Goal: Information Seeking & Learning: Learn about a topic

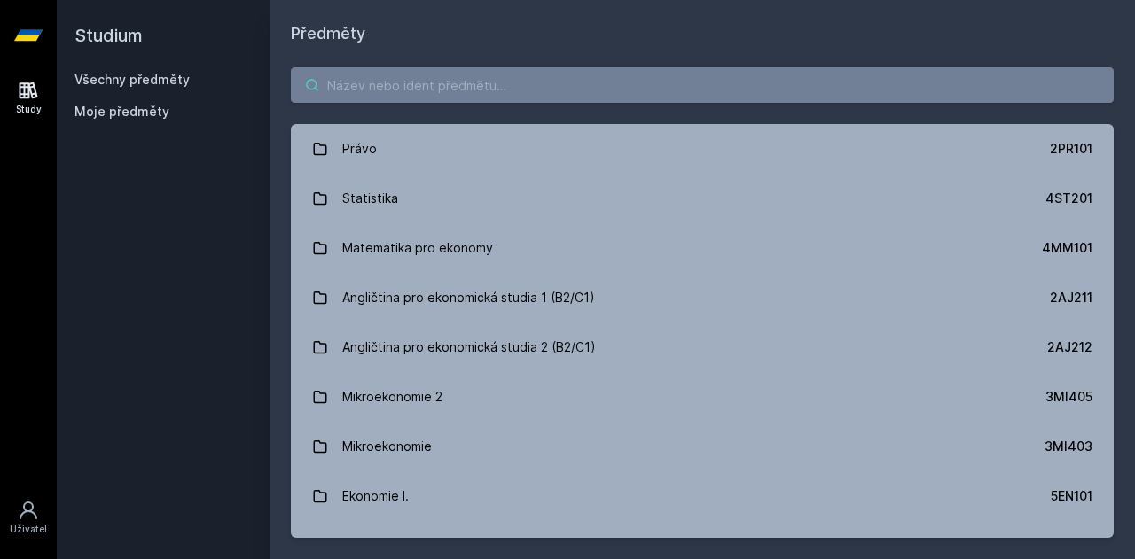
click at [495, 85] on input "search" at bounding box center [702, 84] width 823 height 35
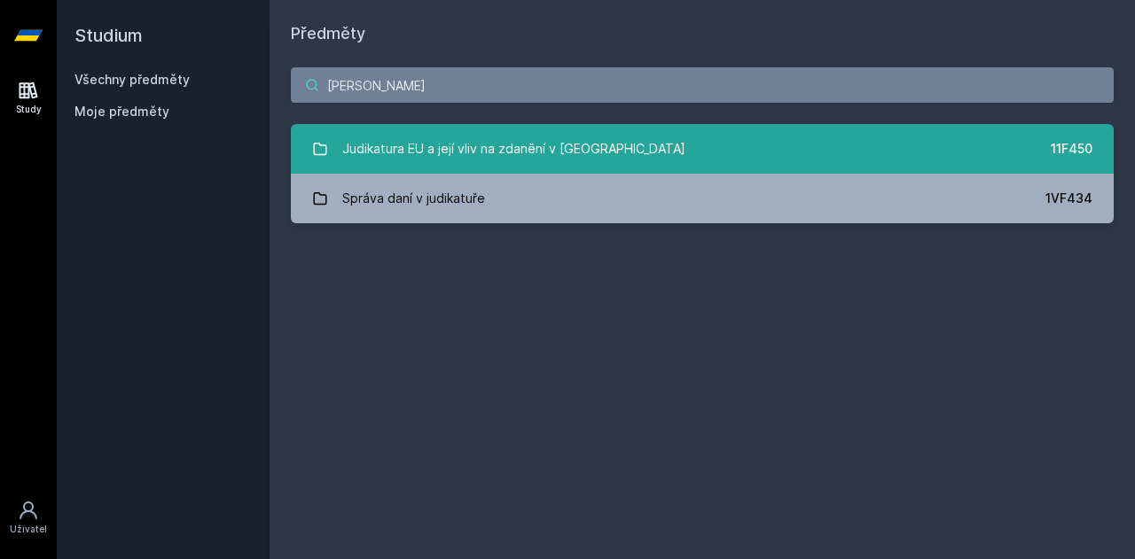
type input "[PERSON_NAME]"
click at [491, 138] on div "Judikatura EU a její vliv na zdanění v [GEOGRAPHIC_DATA]" at bounding box center [513, 148] width 343 height 35
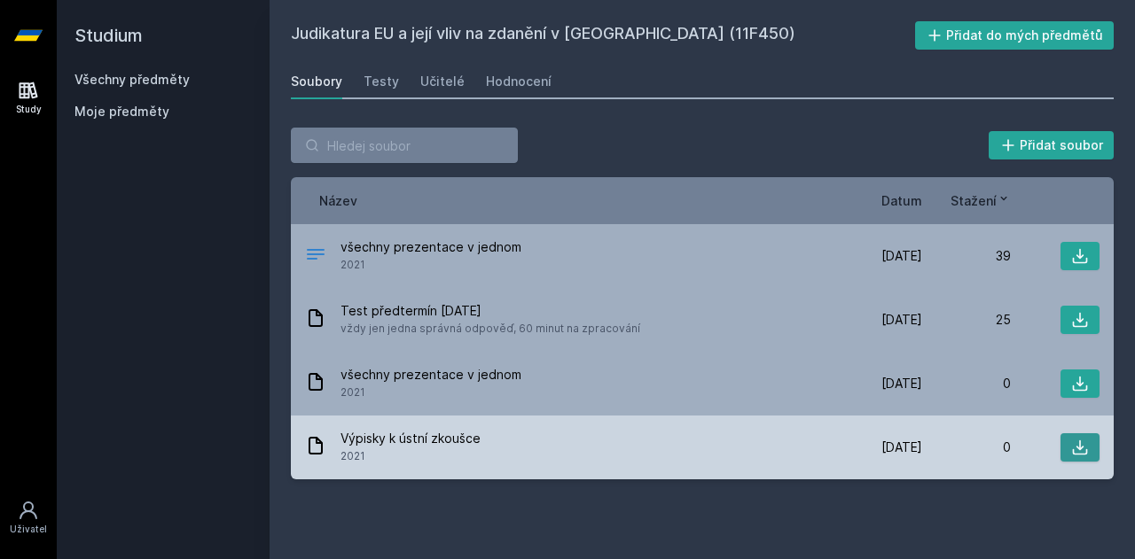
click at [1084, 439] on icon at bounding box center [1080, 448] width 18 height 18
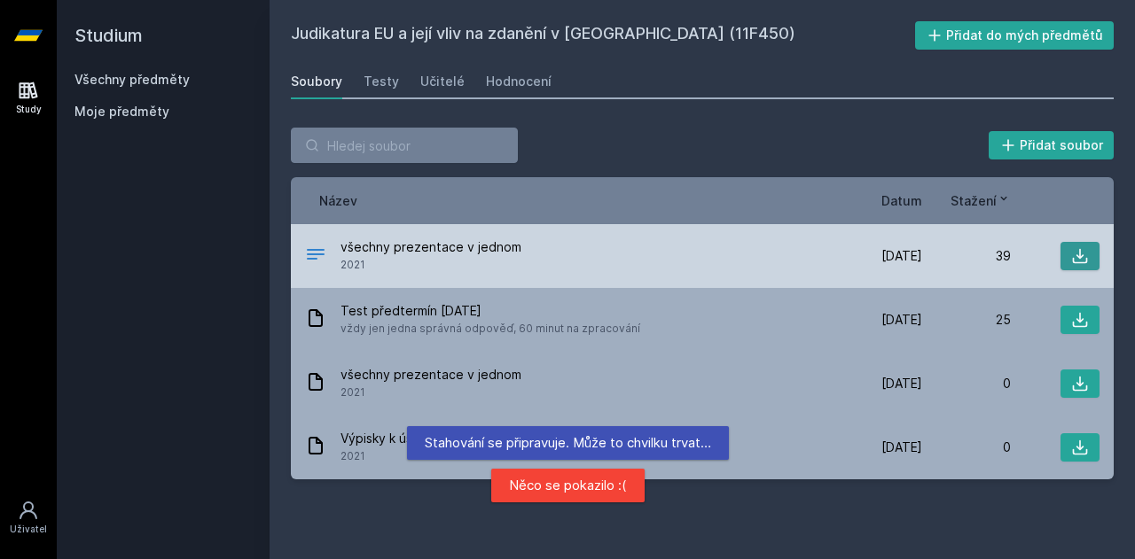
click at [1096, 253] on button at bounding box center [1079, 256] width 39 height 28
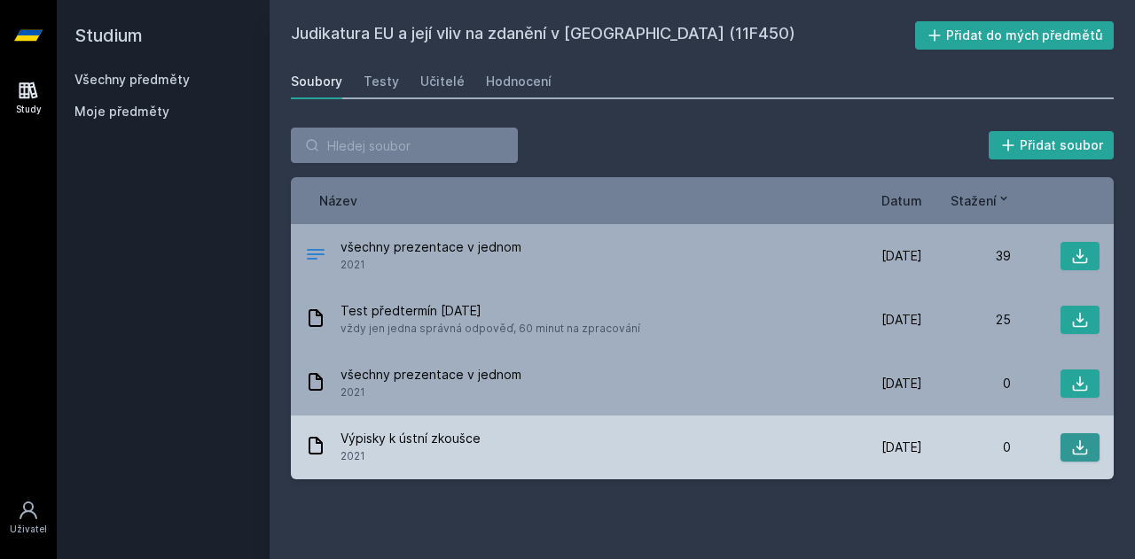
click at [1081, 449] on icon at bounding box center [1080, 448] width 15 height 15
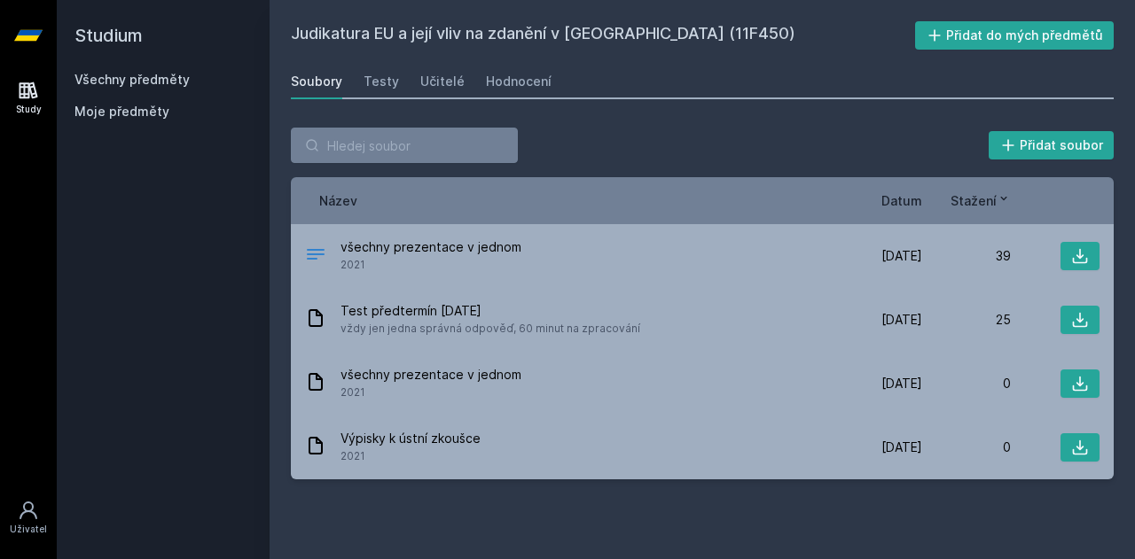
click at [146, 70] on h2 "Studium" at bounding box center [162, 35] width 177 height 71
drag, startPoint x: 168, startPoint y: 66, endPoint x: 144, endPoint y: 82, distance: 28.8
click at [144, 82] on div "Studium Všechny předměty Moje předměty" at bounding box center [163, 279] width 213 height 559
click at [144, 82] on link "Všechny předměty" at bounding box center [131, 79] width 115 height 15
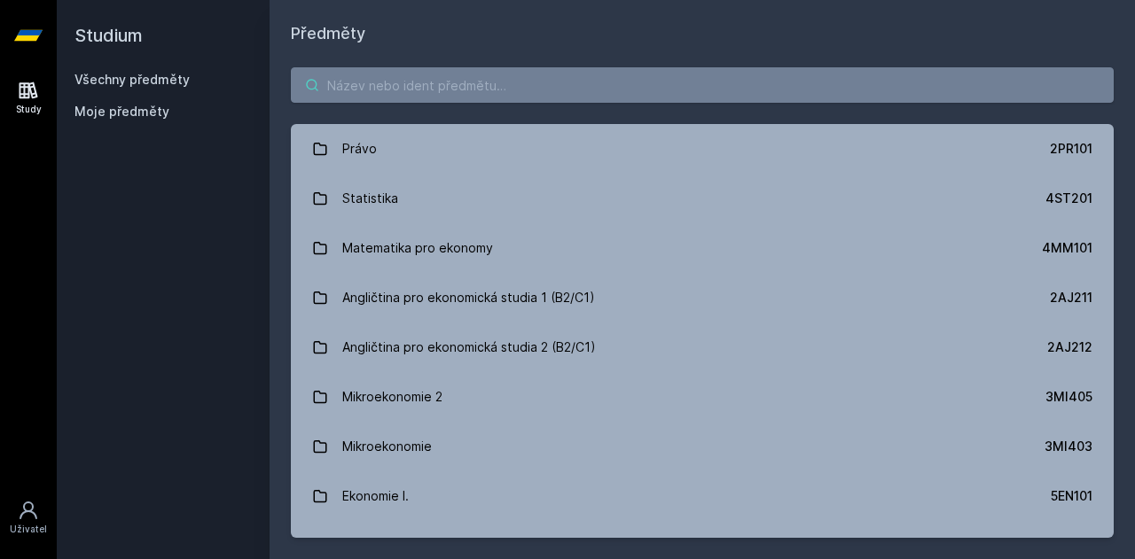
click at [417, 78] on input "search" at bounding box center [702, 84] width 823 height 35
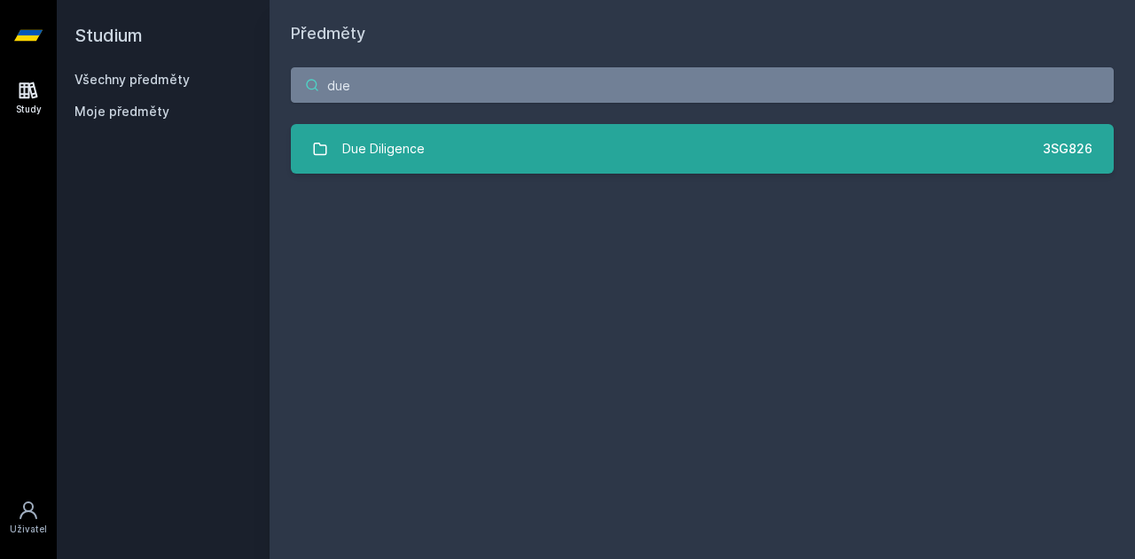
type input "due"
click at [442, 173] on link "Due Diligence 3SG826" at bounding box center [702, 149] width 823 height 50
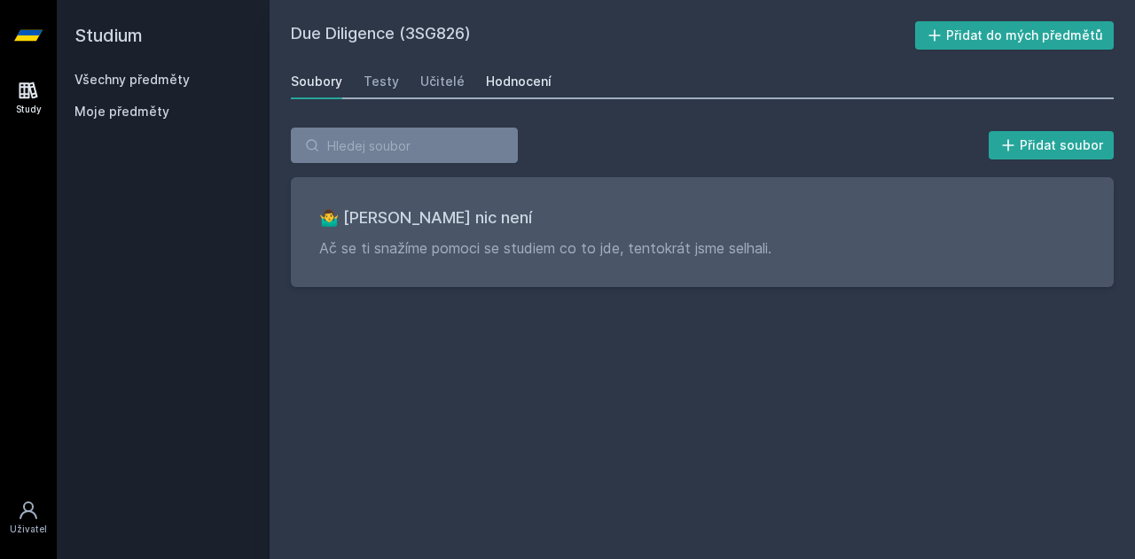
click at [509, 89] on div "Hodnocení" at bounding box center [519, 82] width 66 height 18
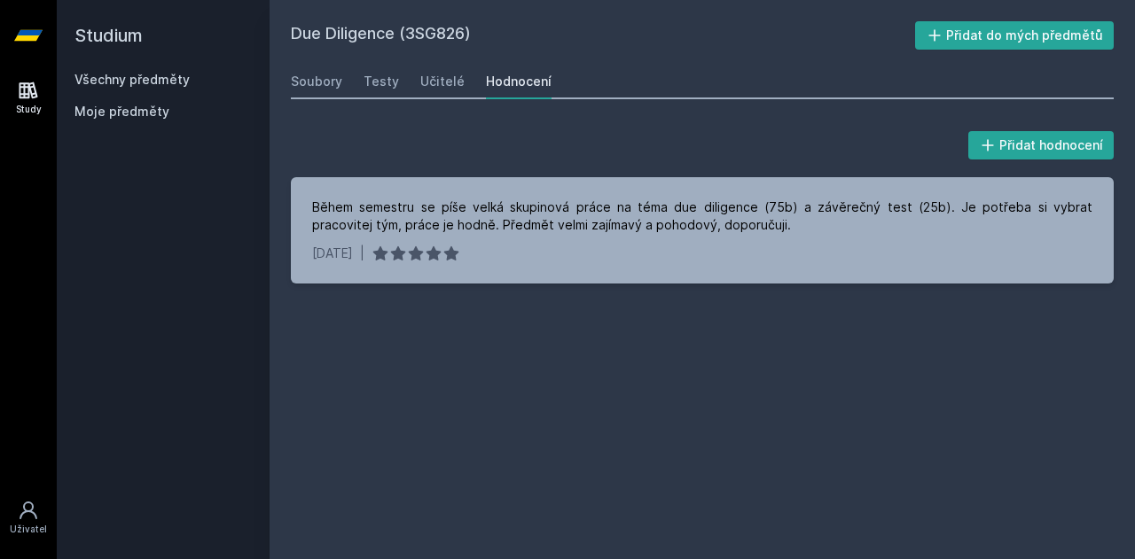
click at [147, 81] on link "Všechny předměty" at bounding box center [131, 79] width 115 height 15
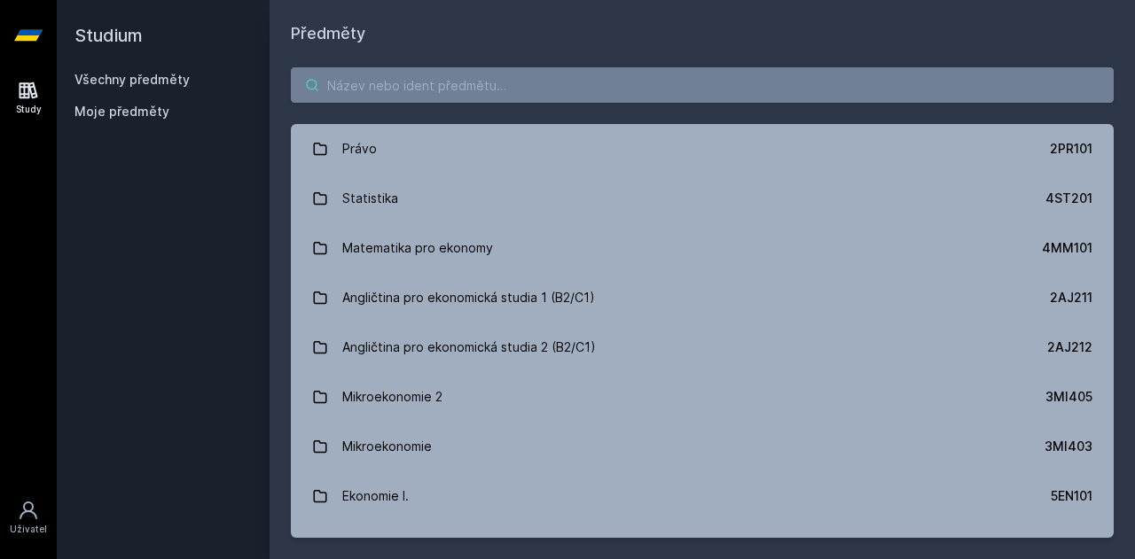
click at [388, 90] on input "search" at bounding box center [702, 84] width 823 height 35
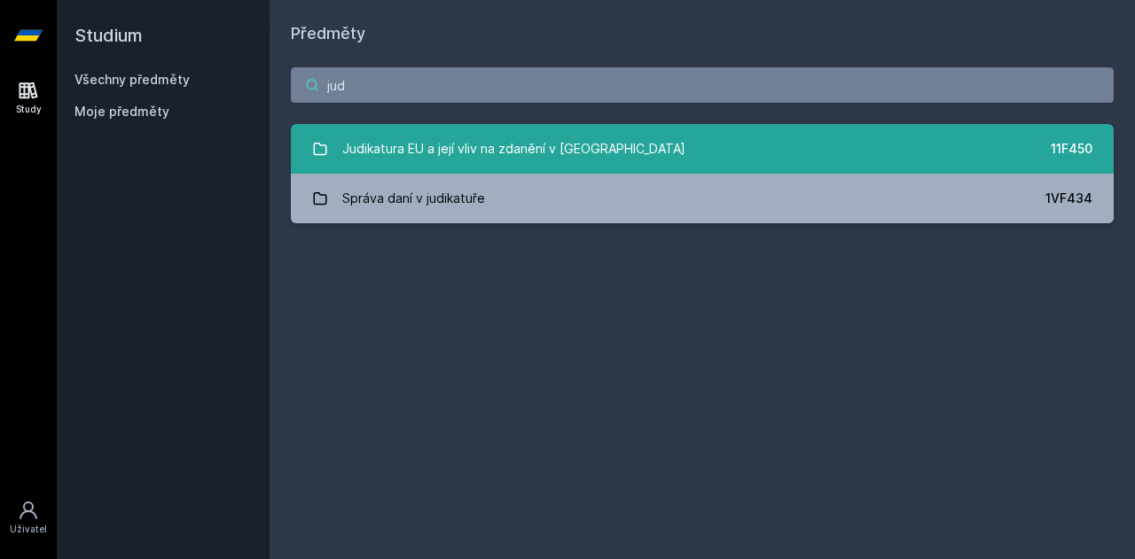
type input "jud"
click at [417, 152] on div "Judikatura EU a její vliv na zdanění v [GEOGRAPHIC_DATA]" at bounding box center [513, 148] width 343 height 35
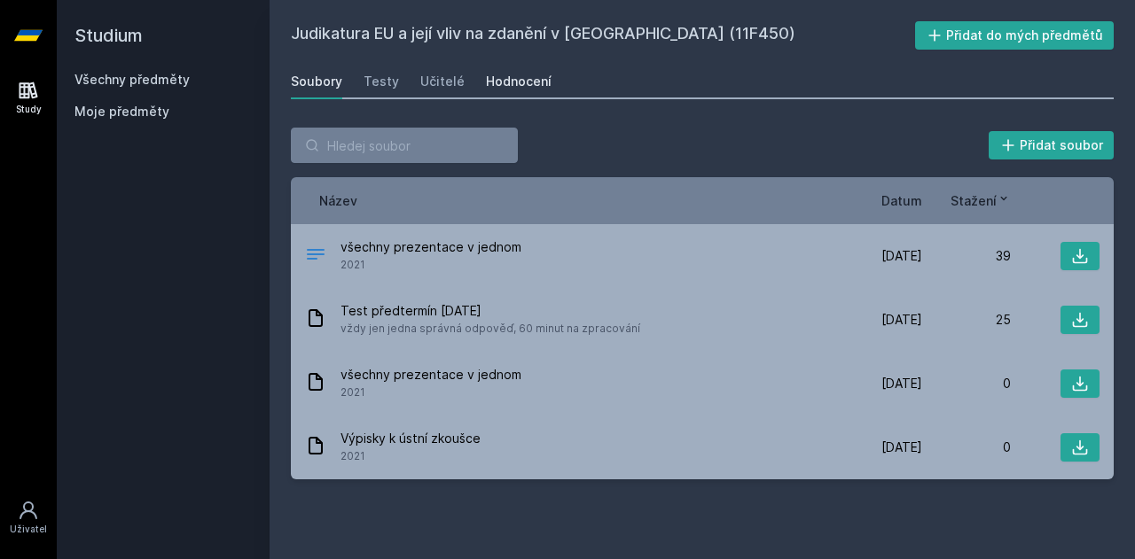
click at [519, 86] on div "Hodnocení" at bounding box center [519, 82] width 66 height 18
